Goal: Task Accomplishment & Management: Manage account settings

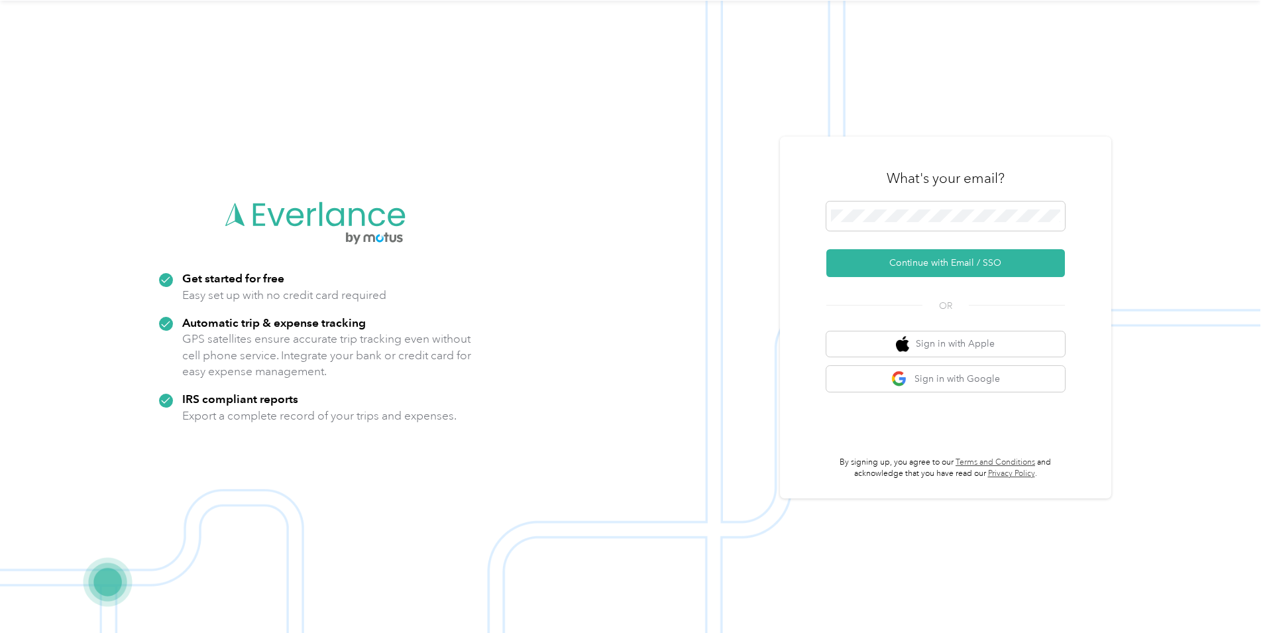
scroll to position [42, 0]
click at [938, 260] on button "Continue with Email / SSO" at bounding box center [945, 263] width 239 height 28
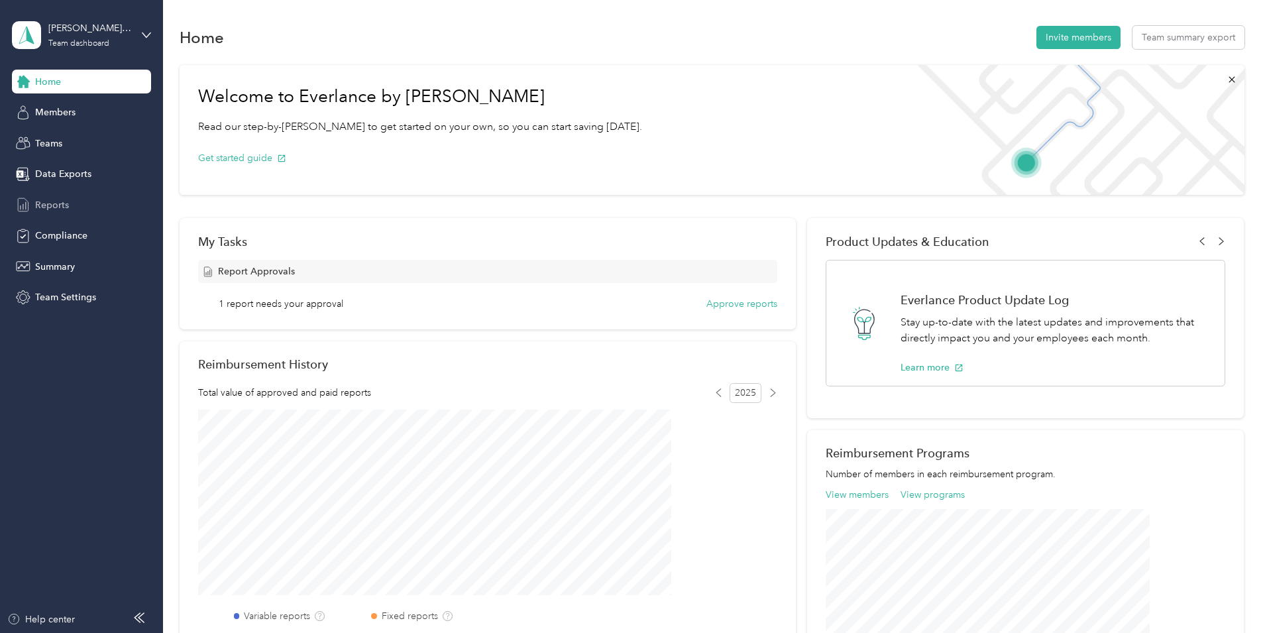
click at [52, 209] on span "Reports" at bounding box center [52, 205] width 34 height 14
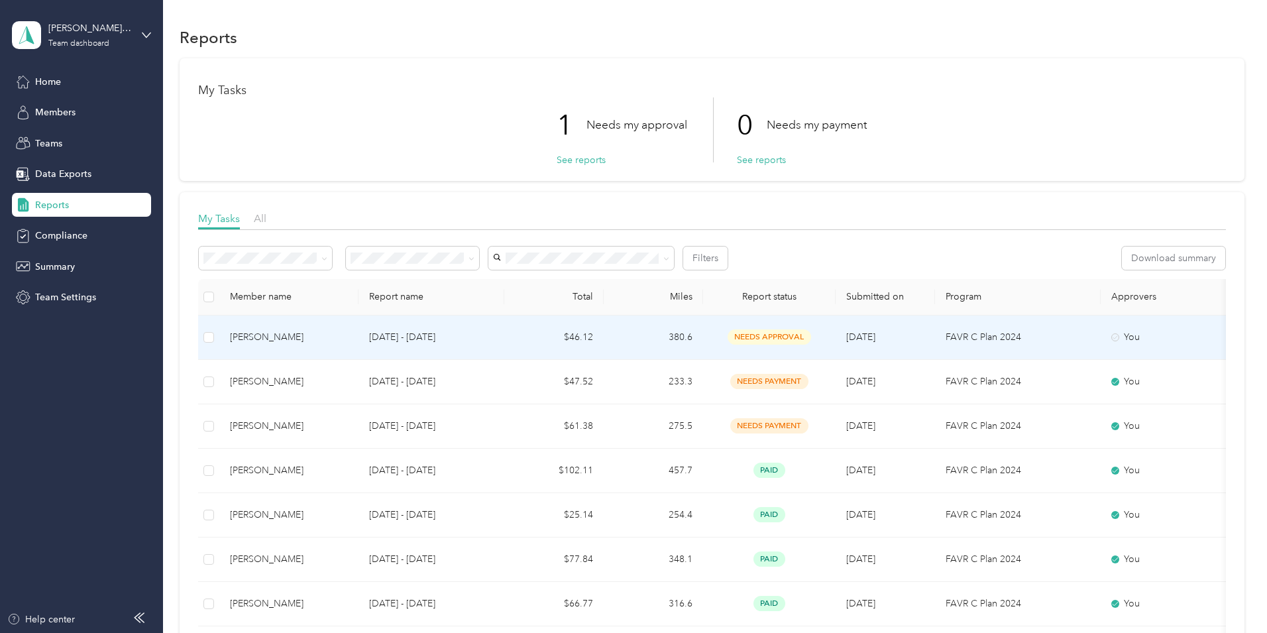
click at [811, 333] on span "needs approval" at bounding box center [770, 336] width 84 height 15
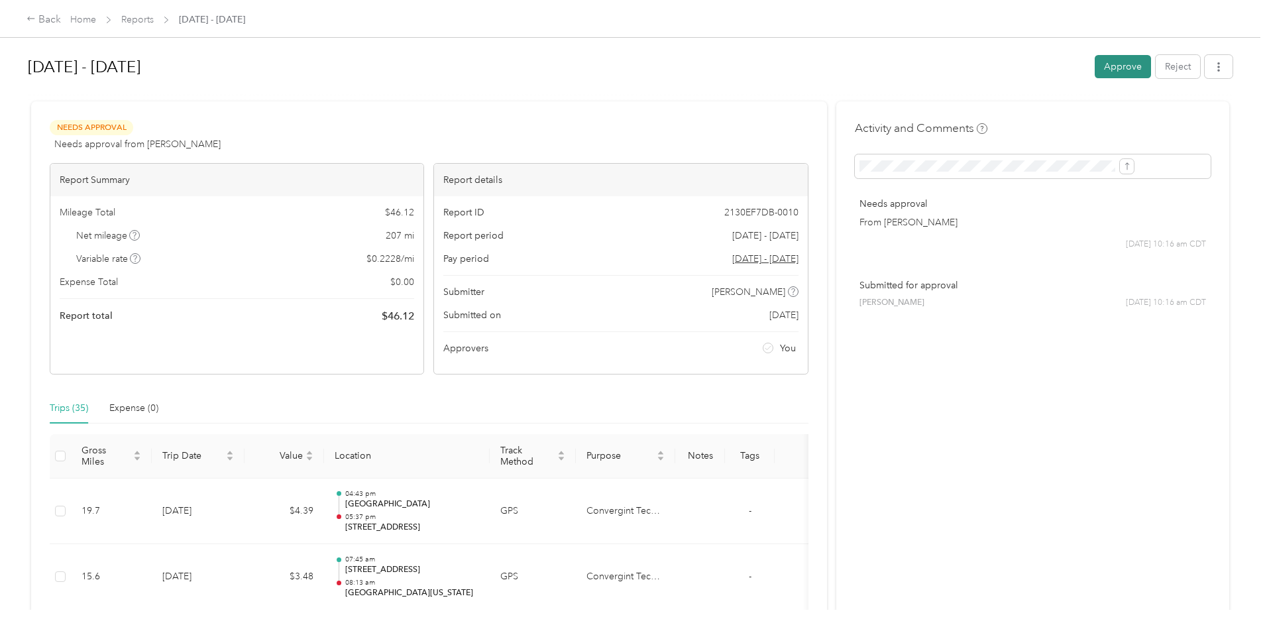
click at [1095, 73] on button "Approve" at bounding box center [1123, 66] width 56 height 23
